Goal: Find specific page/section: Find specific page/section

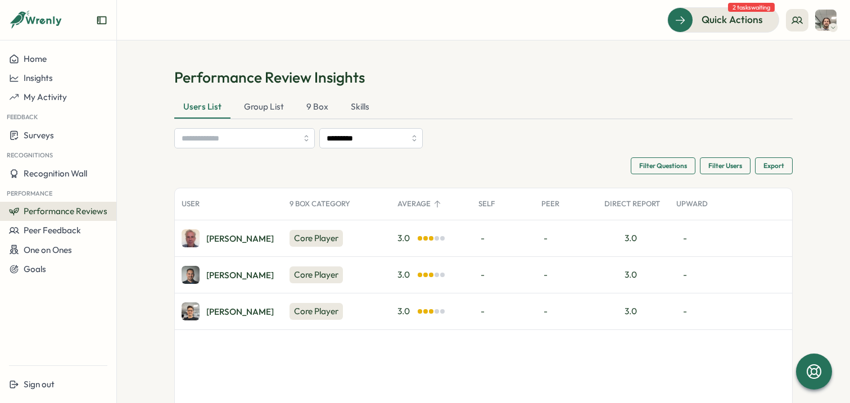
click at [510, 22] on div "Quick Actions 2 tasks waiting" at bounding box center [483, 19] width 706 height 25
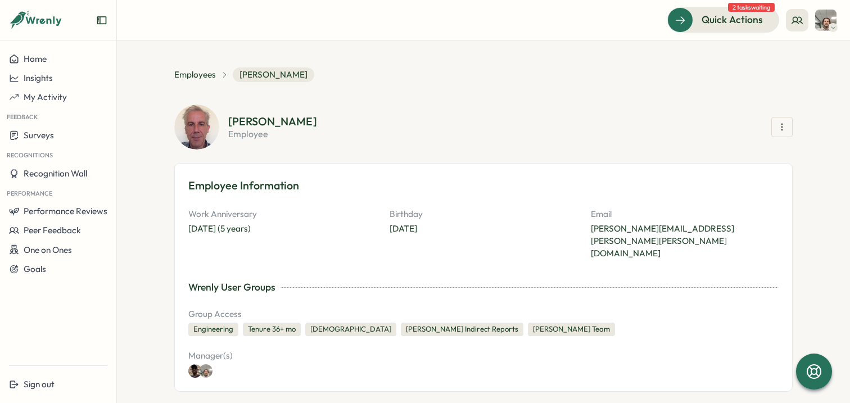
scroll to position [1041, 0]
